Goal: Information Seeking & Learning: Check status

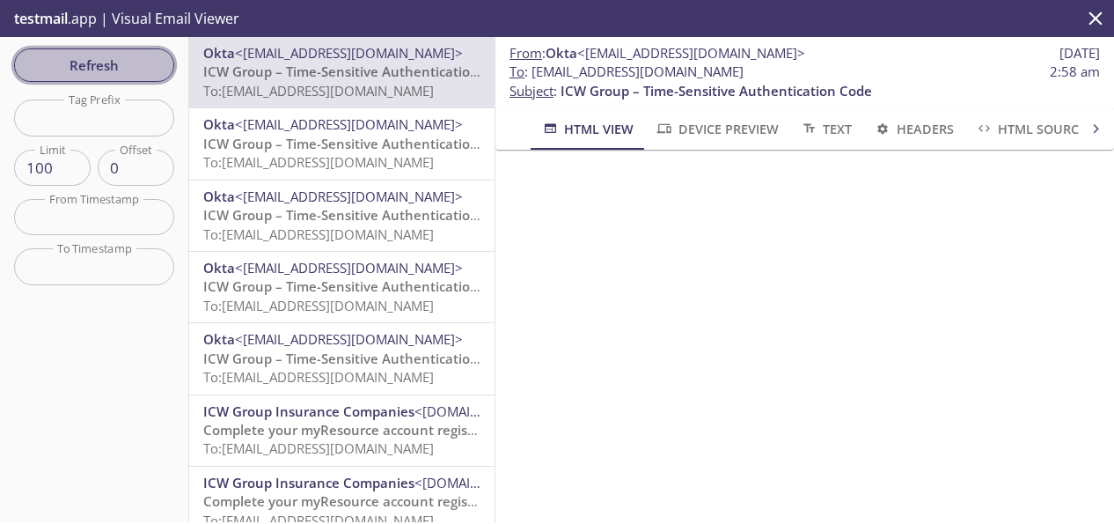
click at [124, 70] on span "Refresh" at bounding box center [94, 65] width 132 height 23
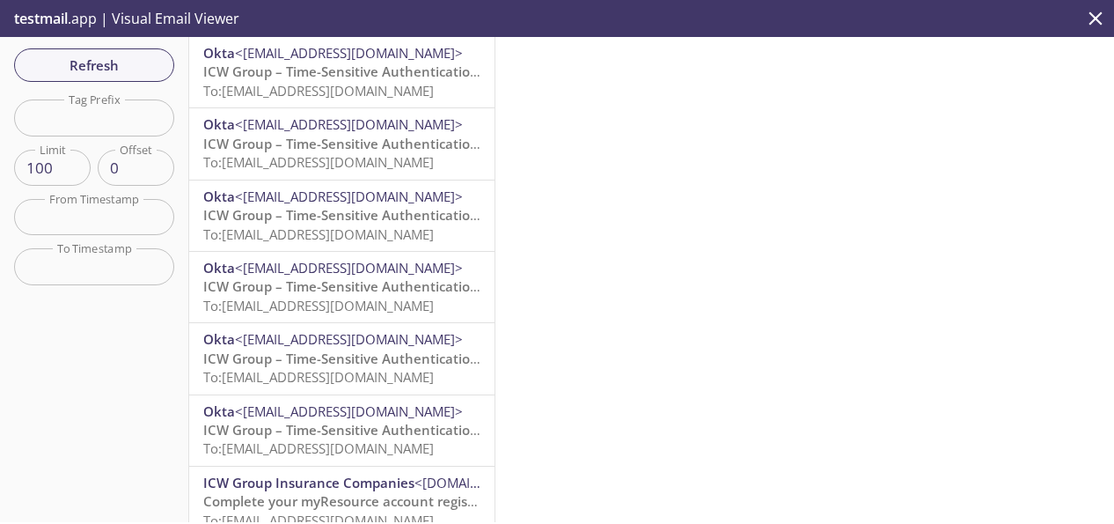
click at [343, 84] on span "To: [EMAIL_ADDRESS][DOMAIN_NAME]" at bounding box center [318, 91] width 231 height 18
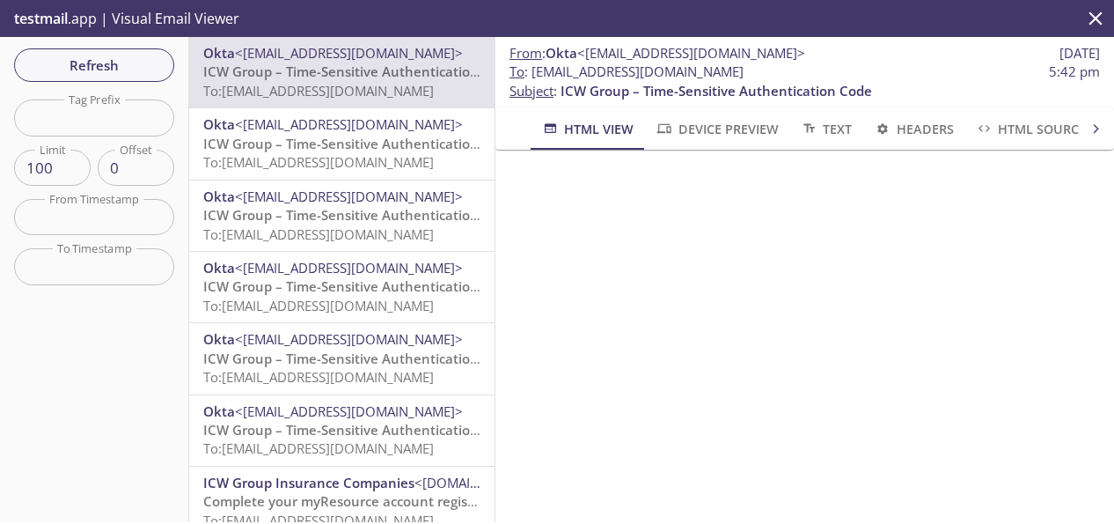
drag, startPoint x: 822, startPoint y: 77, endPoint x: 535, endPoint y: 69, distance: 287.0
click at [535, 69] on span "To : [EMAIL_ADDRESS][DOMAIN_NAME] 5:42 pm" at bounding box center [805, 71] width 591 height 18
copy span "[EMAIL_ADDRESS][DOMAIN_NAME]"
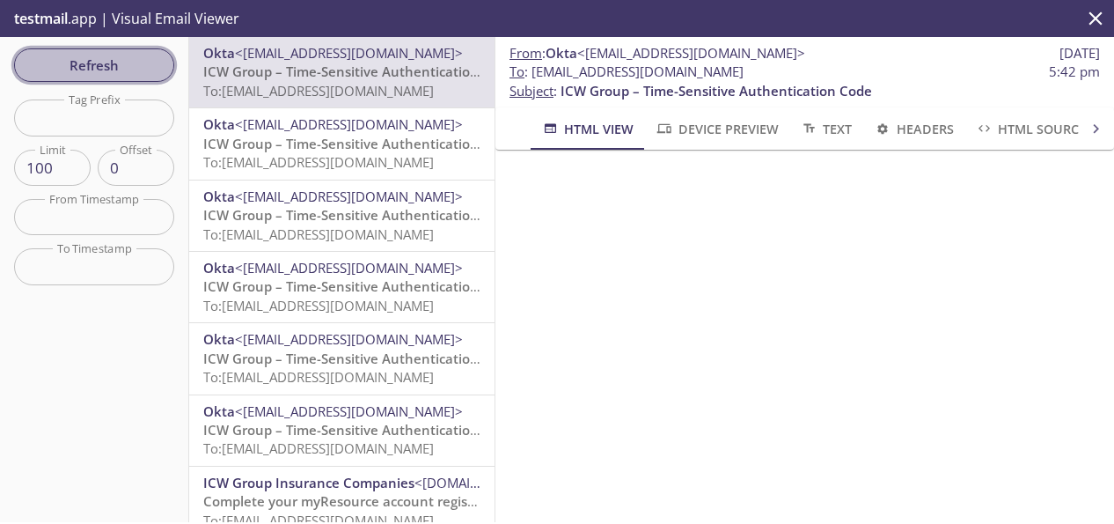
click at [120, 63] on span "Refresh" at bounding box center [94, 65] width 132 height 23
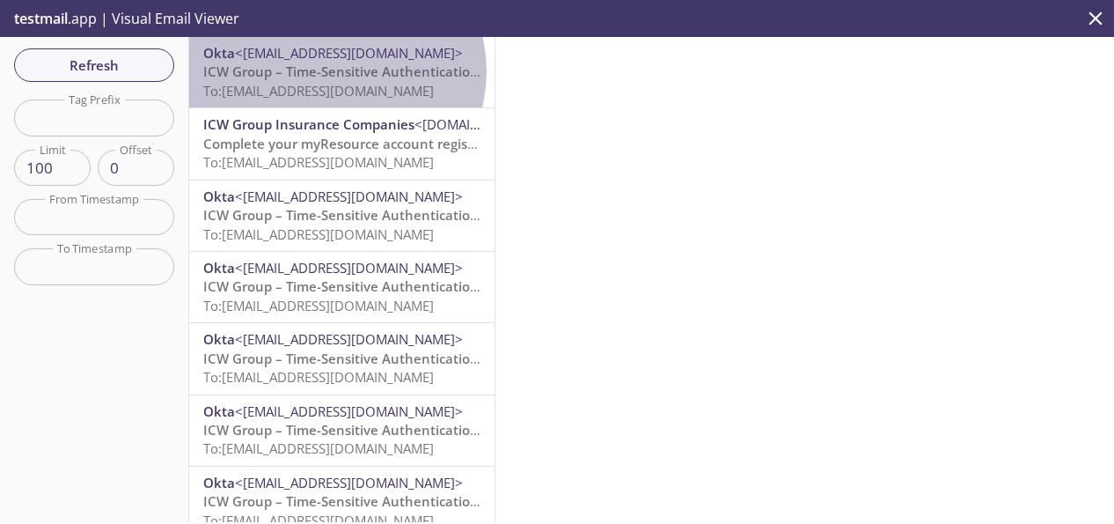
click at [335, 71] on span "ICW Group – Time-Sensitive Authentication Code" at bounding box center [359, 71] width 312 height 18
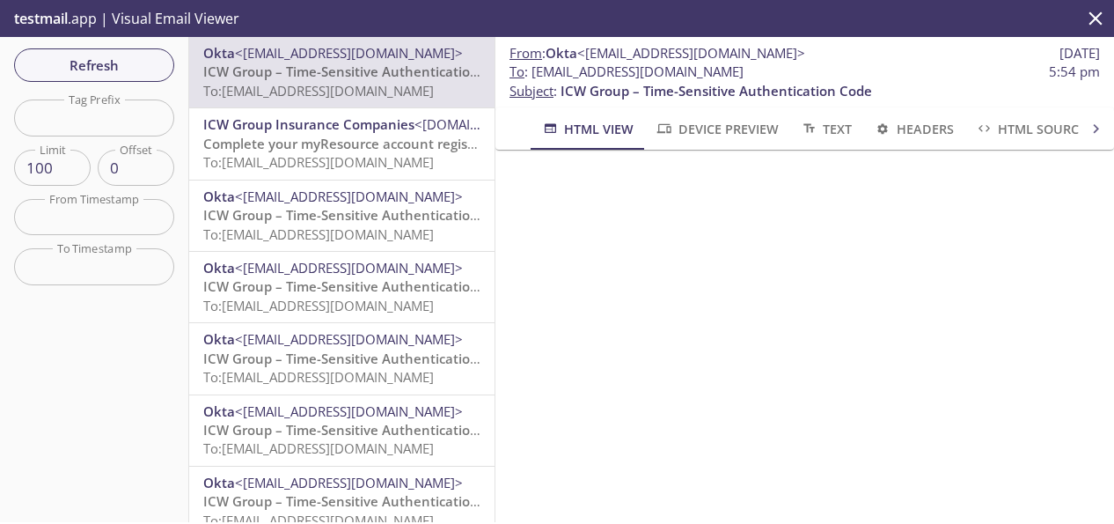
drag, startPoint x: 817, startPoint y: 71, endPoint x: 537, endPoint y: 75, distance: 279.9
click at [537, 75] on span "To : [EMAIL_ADDRESS][DOMAIN_NAME] 5:54 pm" at bounding box center [805, 71] width 591 height 18
copy span "[EMAIL_ADDRESS][DOMAIN_NAME]"
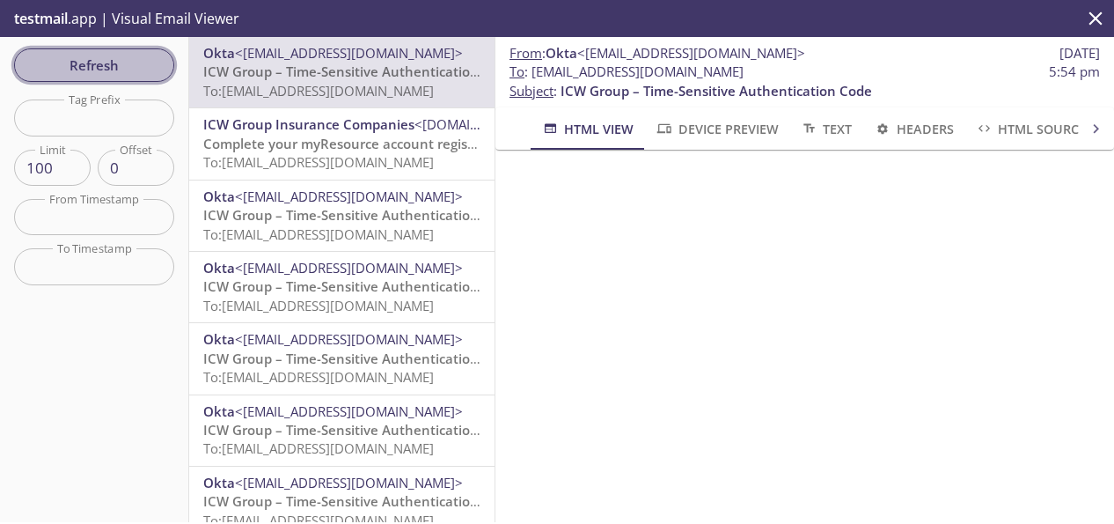
click at [109, 66] on span "Refresh" at bounding box center [94, 65] width 132 height 23
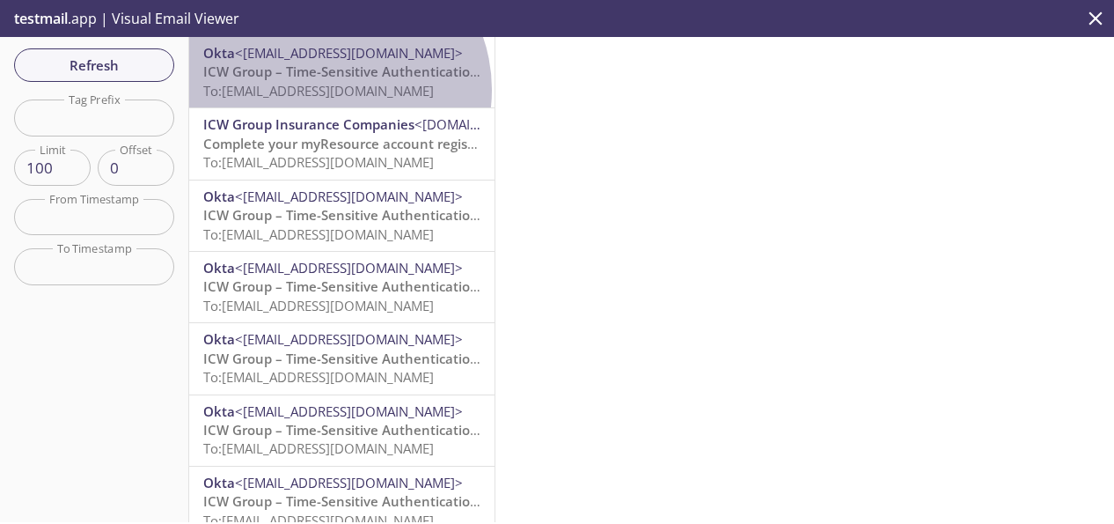
click at [332, 90] on span "To: [EMAIL_ADDRESS][DOMAIN_NAME]" at bounding box center [318, 91] width 231 height 18
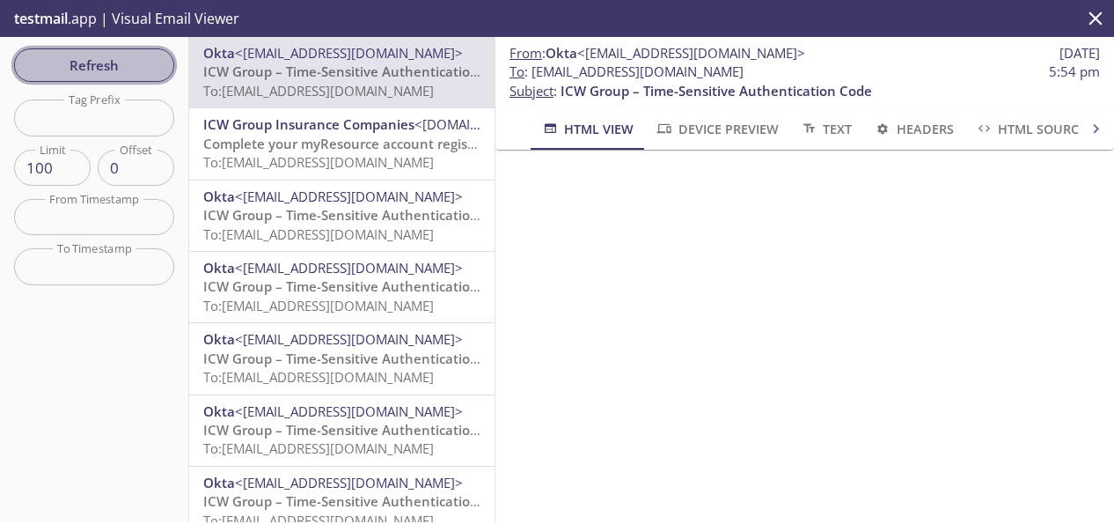
click at [65, 61] on span "Refresh" at bounding box center [94, 65] width 132 height 23
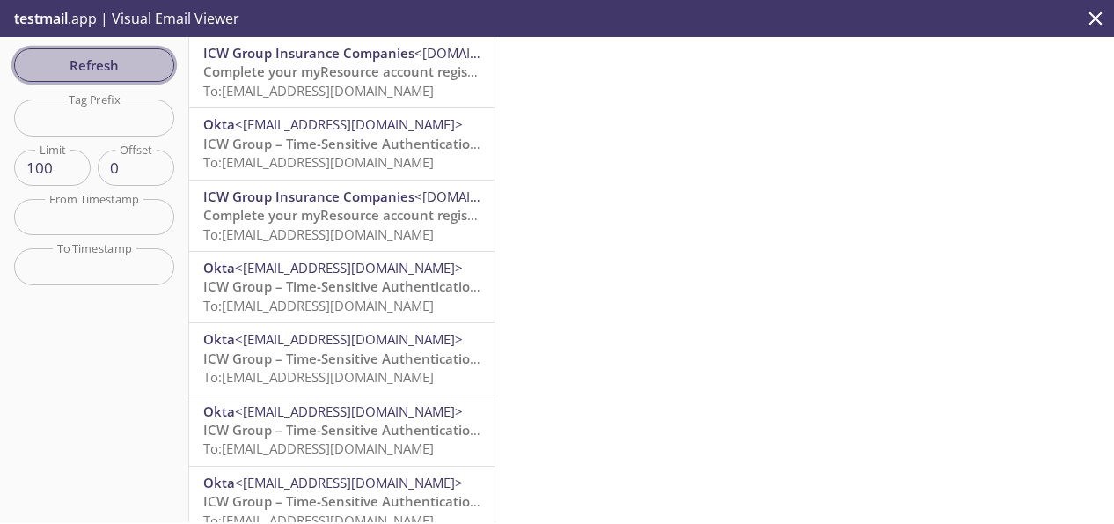
click at [90, 64] on span "Refresh" at bounding box center [94, 65] width 132 height 23
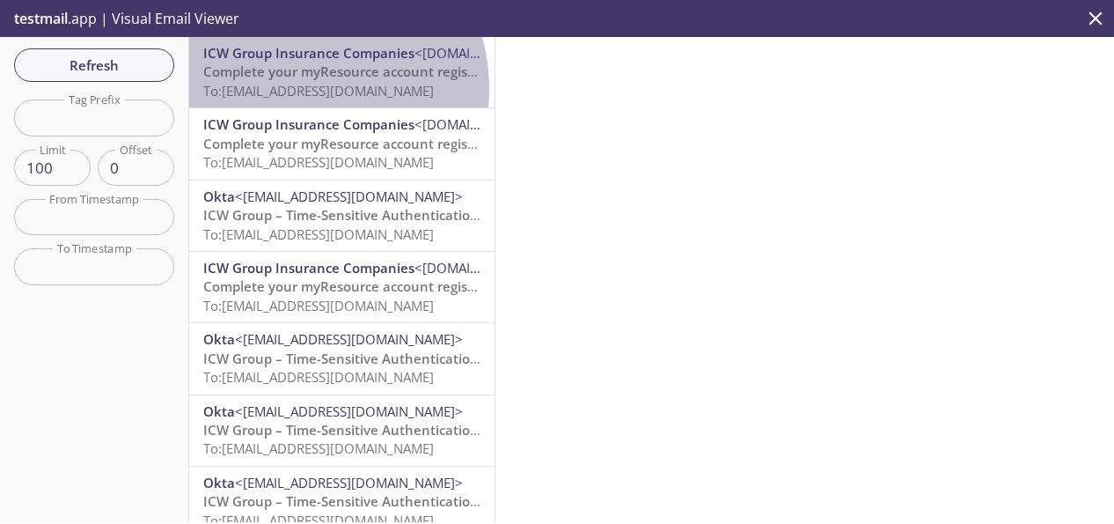
click at [294, 89] on span "To: [EMAIL_ADDRESS][DOMAIN_NAME]" at bounding box center [318, 91] width 231 height 18
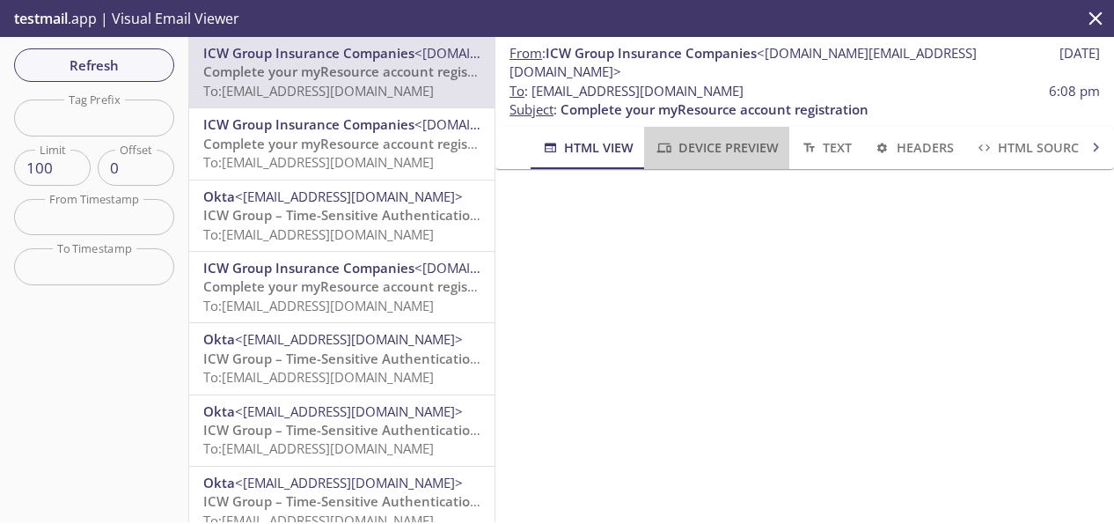
click at [720, 136] on span "Device Preview" at bounding box center [716, 147] width 123 height 22
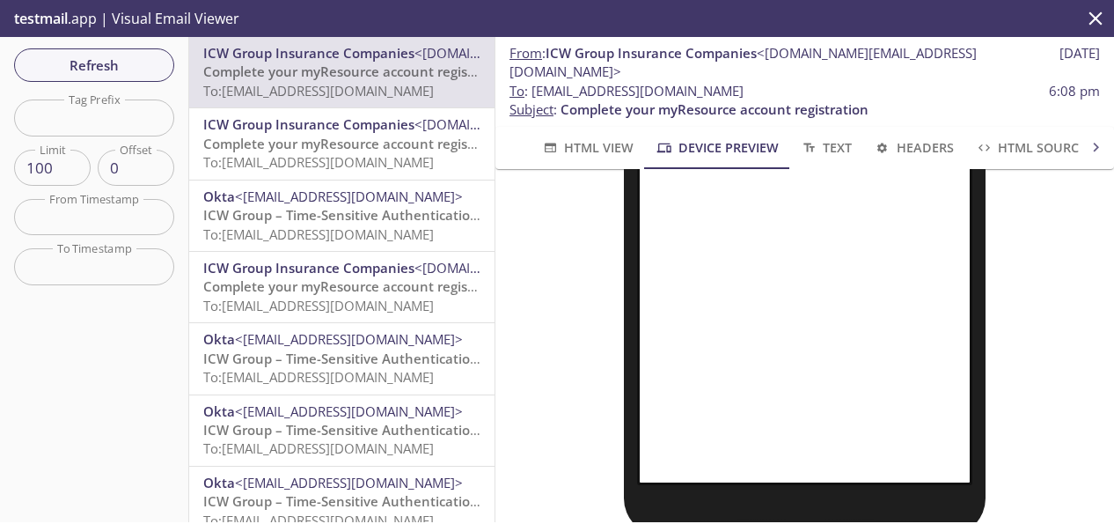
scroll to position [575, 0]
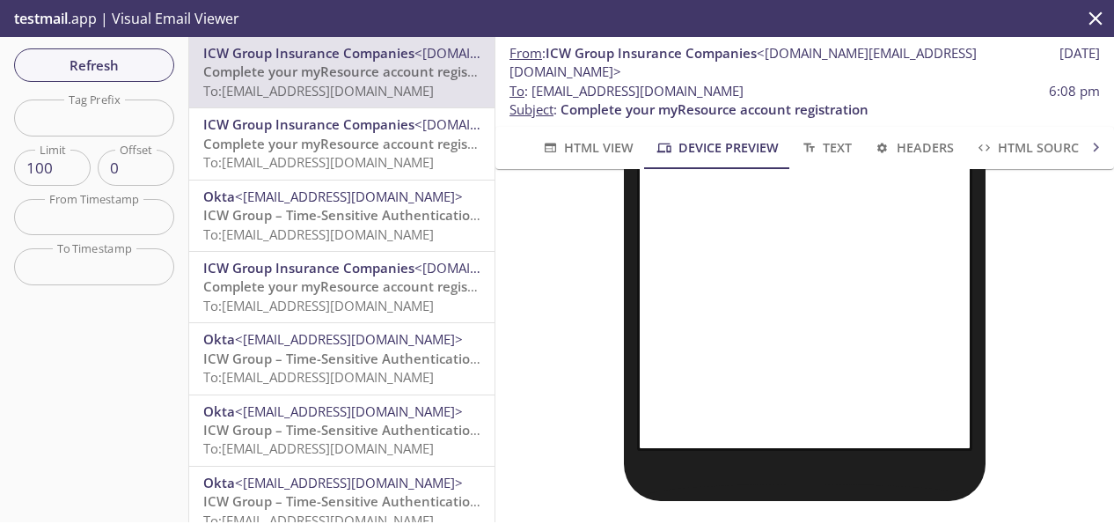
drag, startPoint x: 818, startPoint y: 76, endPoint x: 536, endPoint y: 77, distance: 281.7
click at [536, 82] on span "To : [EMAIL_ADDRESS][DOMAIN_NAME] 6:08 pm" at bounding box center [805, 91] width 591 height 18
click at [744, 82] on span "To : [EMAIL_ADDRESS][DOMAIN_NAME]" at bounding box center [627, 91] width 234 height 18
drag, startPoint x: 787, startPoint y: 71, endPoint x: 533, endPoint y: 74, distance: 253.5
click at [533, 82] on span "To : [EMAIL_ADDRESS][DOMAIN_NAME] 6:08 pm" at bounding box center [805, 91] width 591 height 18
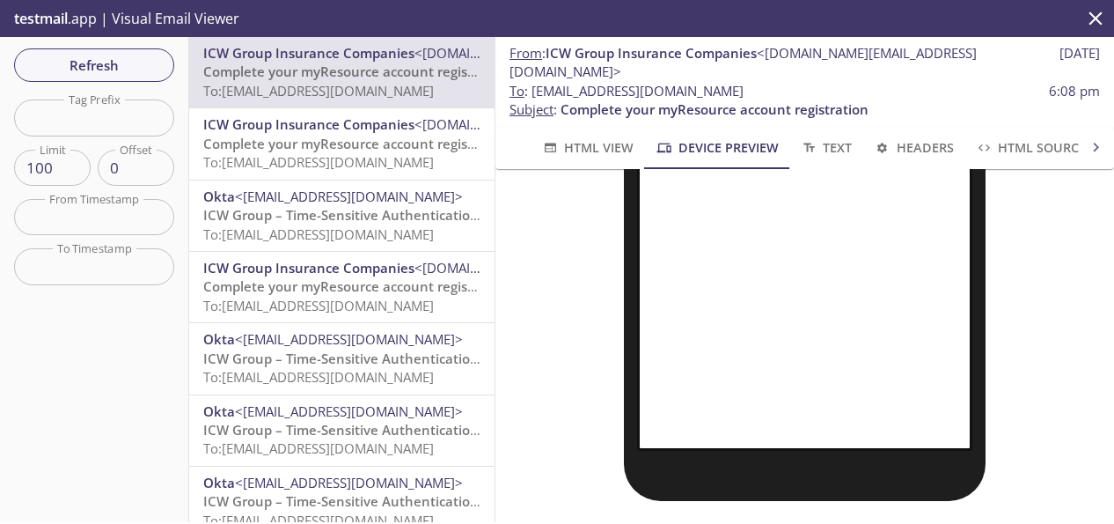
click at [744, 82] on span "To : [EMAIL_ADDRESS][DOMAIN_NAME]" at bounding box center [627, 91] width 234 height 18
drag, startPoint x: 809, startPoint y: 71, endPoint x: 537, endPoint y: 71, distance: 272.0
click at [537, 82] on span "To : [EMAIL_ADDRESS][DOMAIN_NAME] 6:08 pm" at bounding box center [805, 91] width 591 height 18
copy span "[EMAIL_ADDRESS][DOMAIN_NAME]"
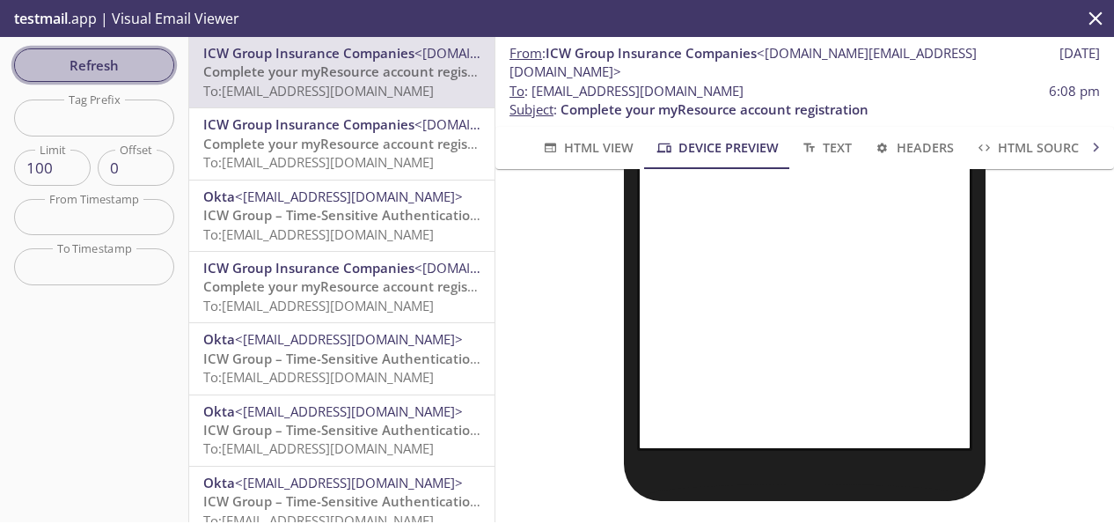
click at [129, 65] on span "Refresh" at bounding box center [94, 65] width 132 height 23
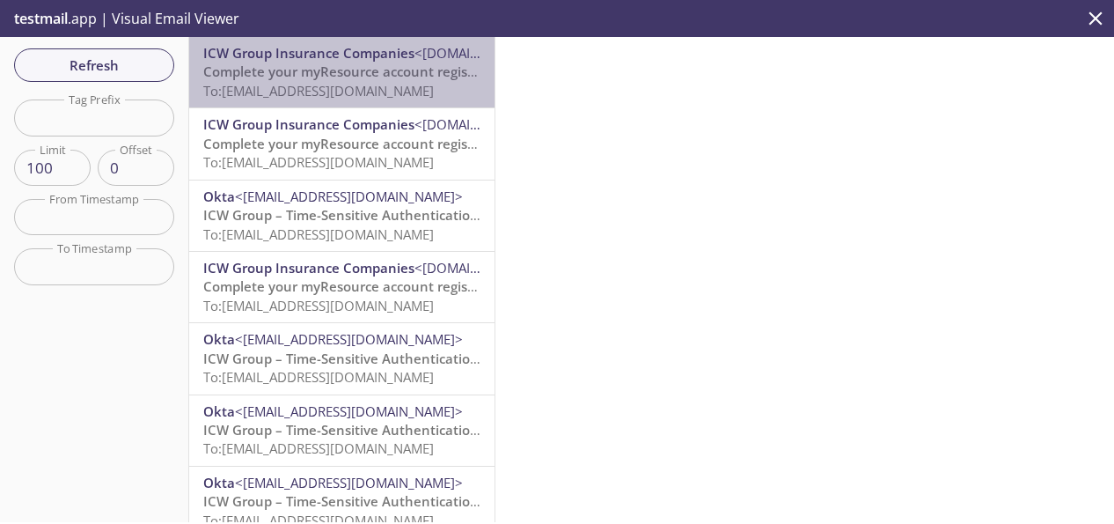
click at [350, 70] on span "Complete your myResource account registration" at bounding box center [357, 71] width 308 height 18
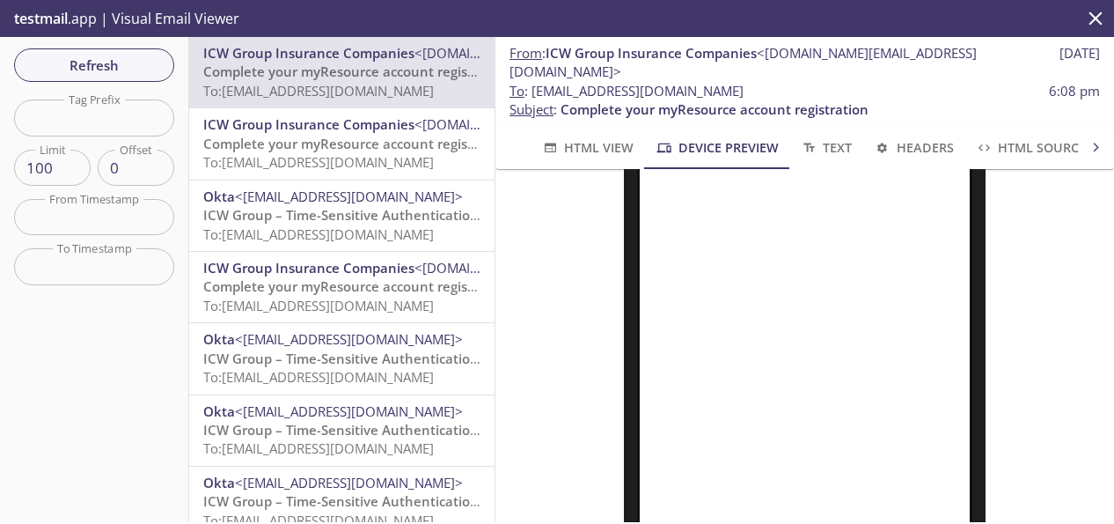
scroll to position [352, 0]
